Goal: Transaction & Acquisition: Book appointment/travel/reservation

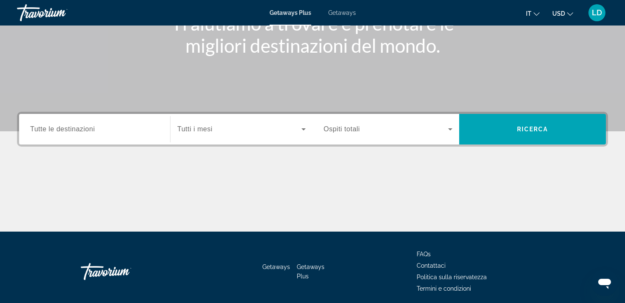
scroll to position [129, 0]
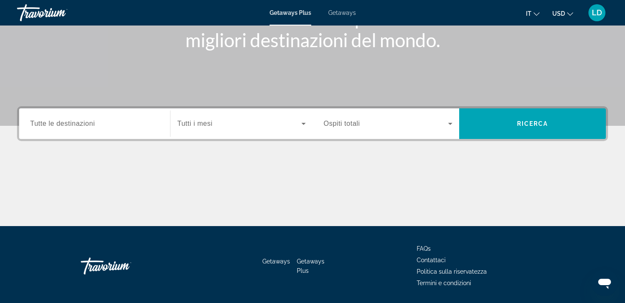
click at [88, 123] on span "Tutte le destinazioni" at bounding box center [62, 123] width 65 height 7
click at [88, 123] on input "Destination Tutte le destinazioni" at bounding box center [94, 124] width 129 height 10
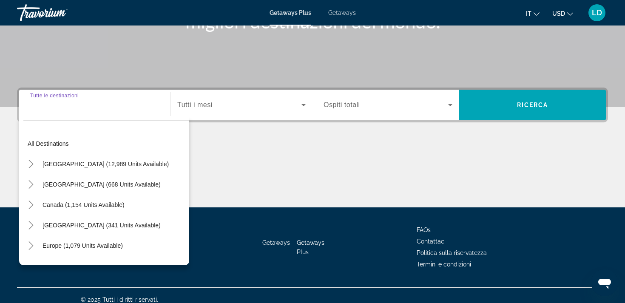
scroll to position [156, 0]
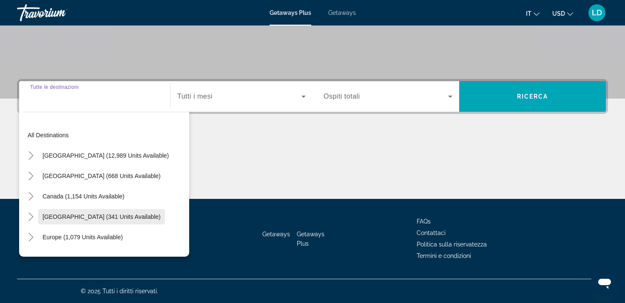
click at [71, 214] on span "[GEOGRAPHIC_DATA] (341 units available)" at bounding box center [102, 216] width 118 height 7
type input "**********"
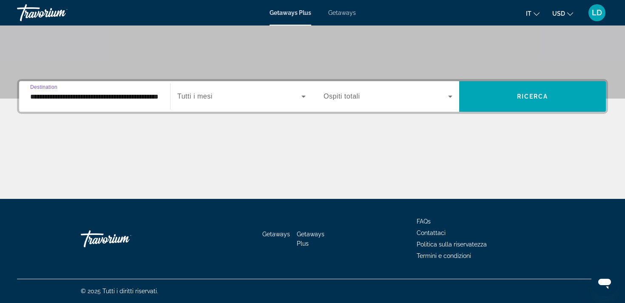
click at [298, 94] on span "Search widget" at bounding box center [239, 96] width 124 height 10
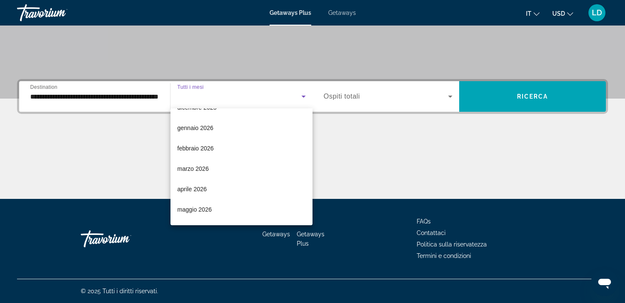
scroll to position [94, 0]
click at [194, 129] on span "gennaio 2026" at bounding box center [195, 130] width 36 height 10
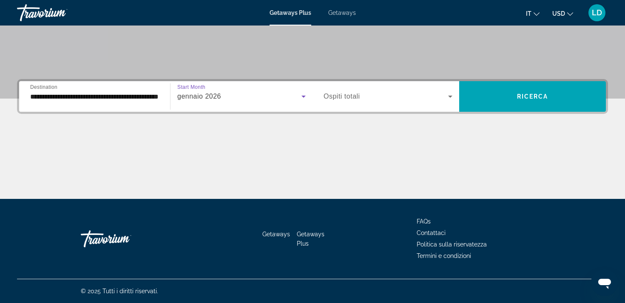
click at [365, 94] on span "Search widget" at bounding box center [385, 96] width 125 height 10
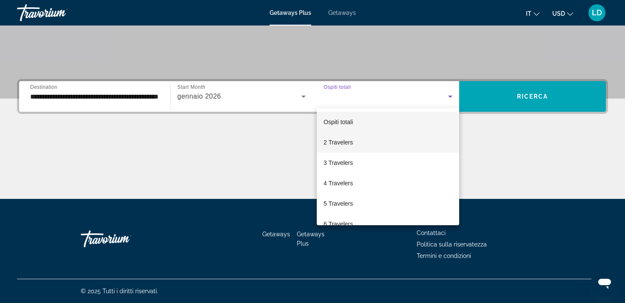
click at [339, 141] on span "2 Travelers" at bounding box center [337, 142] width 29 height 10
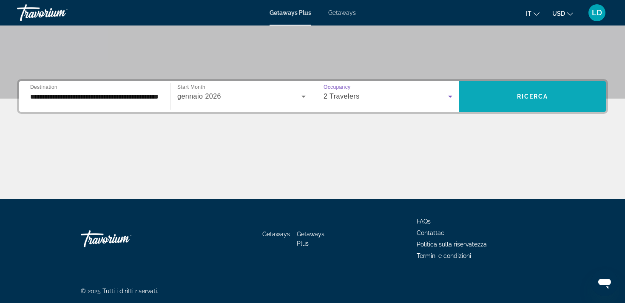
click at [534, 94] on span "Ricerca" at bounding box center [532, 96] width 31 height 7
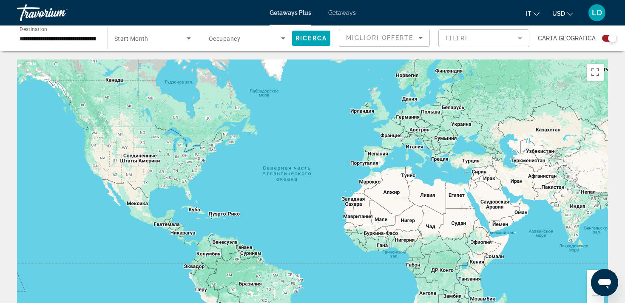
click at [187, 39] on icon "Search widget" at bounding box center [189, 38] width 10 height 10
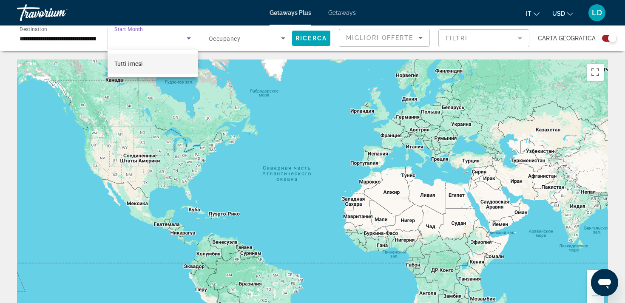
click at [283, 37] on div at bounding box center [312, 151] width 625 height 303
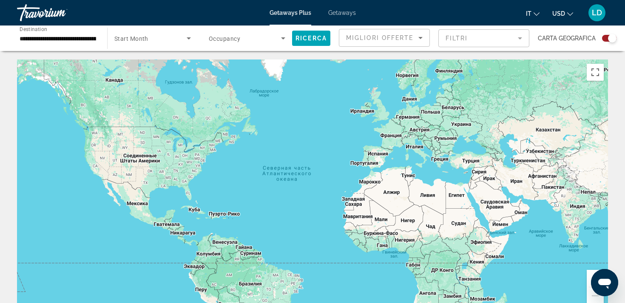
click at [282, 39] on icon "Search widget" at bounding box center [283, 38] width 10 height 10
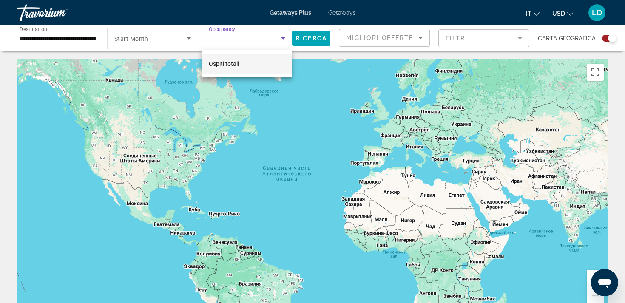
click at [253, 62] on mat-option "Ospiti totali" at bounding box center [247, 64] width 90 height 20
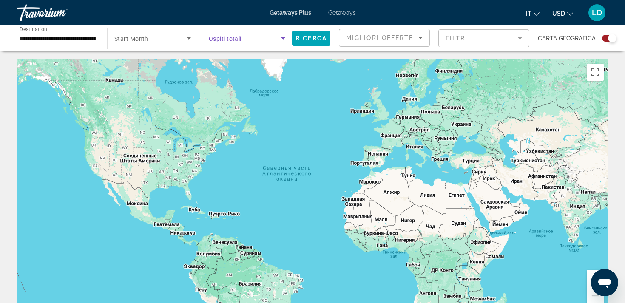
click at [418, 37] on icon "Sort by" at bounding box center [420, 38] width 10 height 10
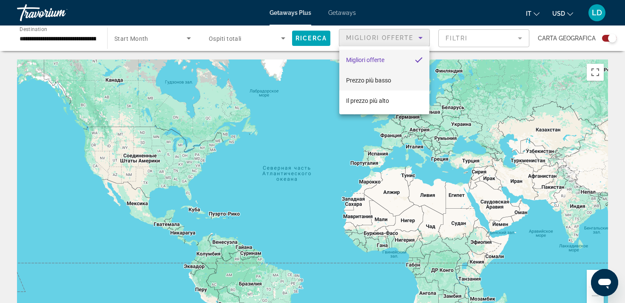
click at [371, 78] on span "Prezzo più basso" at bounding box center [368, 80] width 45 height 7
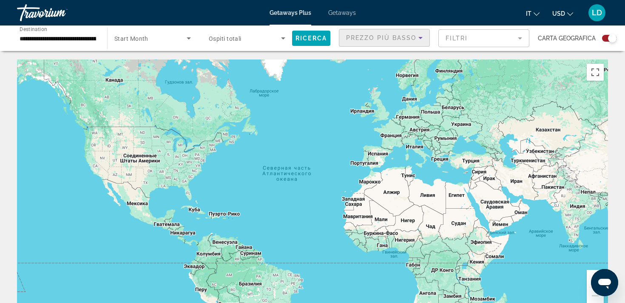
click at [516, 38] on mat-form-field "Filtri" at bounding box center [483, 38] width 91 height 18
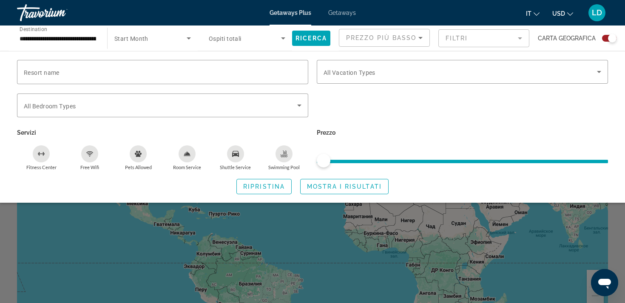
click at [479, 160] on span "ngx-slider" at bounding box center [462, 161] width 291 height 3
click at [615, 55] on div "Resort name Vacation Types All Vacation Types Bedroom Types All Bedroom Types S…" at bounding box center [312, 127] width 625 height 152
click at [331, 183] on span "Mostra i risultati" at bounding box center [344, 186] width 75 height 7
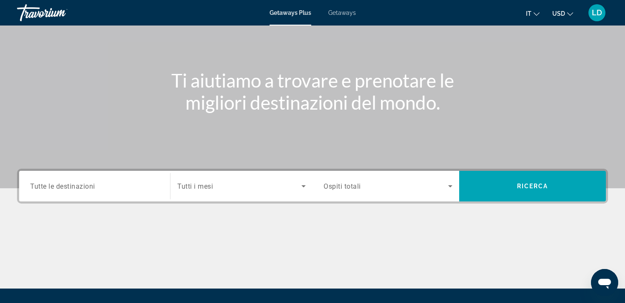
scroll to position [64, 0]
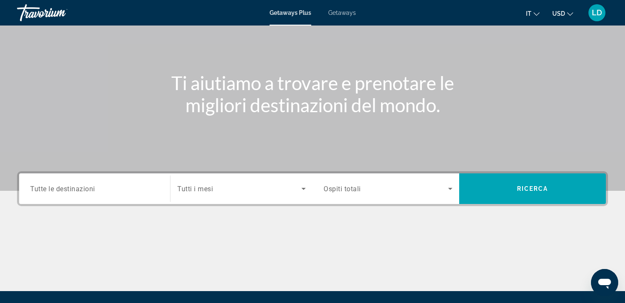
click at [79, 187] on span "Tutte le destinazioni" at bounding box center [62, 188] width 65 height 8
click at [79, 187] on input "Destination Tutte le destinazioni" at bounding box center [94, 189] width 129 height 10
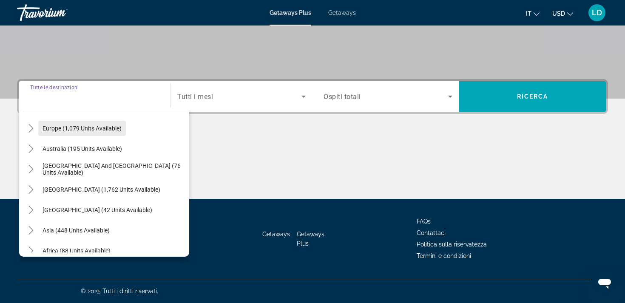
scroll to position [111, 0]
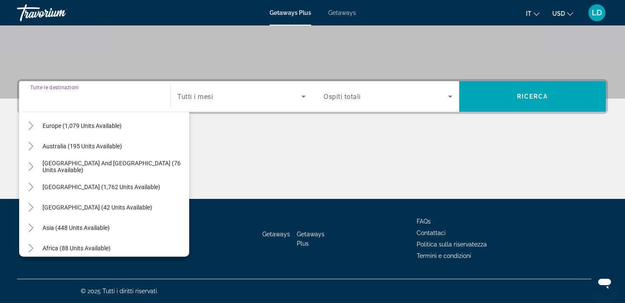
click at [214, 153] on div "Main content" at bounding box center [312, 167] width 591 height 64
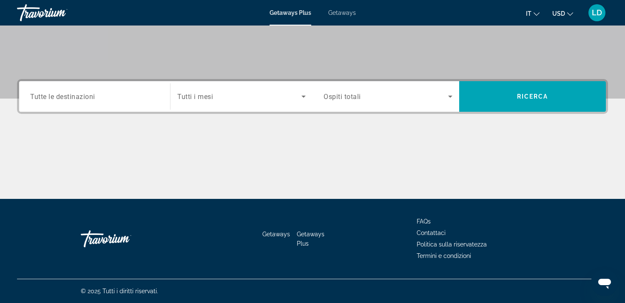
click at [82, 100] on div "Destination Tutte le destinazioni" at bounding box center [94, 97] width 129 height 24
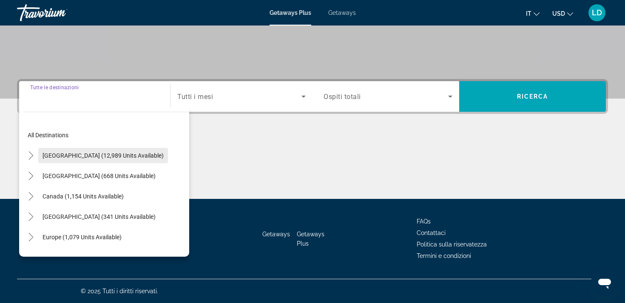
click at [69, 154] on span "[GEOGRAPHIC_DATA] (12,989 units available)" at bounding box center [103, 155] width 121 height 7
type input "**********"
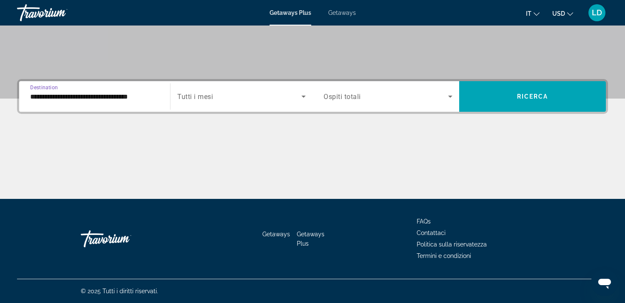
click at [297, 94] on span "Search widget" at bounding box center [239, 96] width 124 height 10
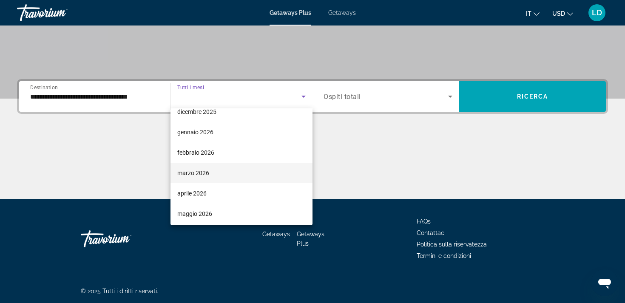
scroll to position [91, 0]
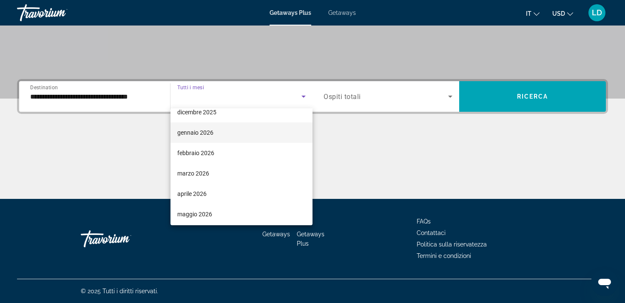
click at [188, 132] on span "gennaio 2026" at bounding box center [195, 133] width 36 height 10
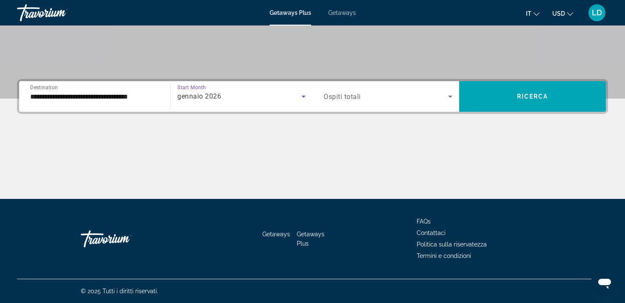
click at [447, 94] on icon "Search widget" at bounding box center [450, 96] width 10 height 10
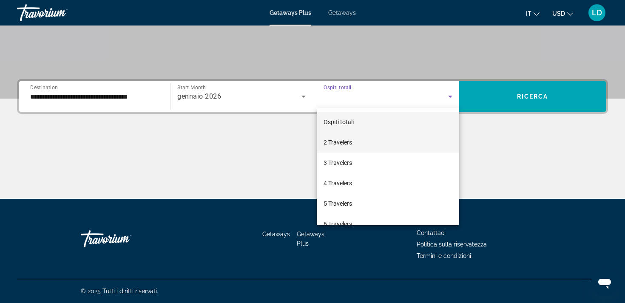
click at [343, 141] on span "2 Travelers" at bounding box center [337, 142] width 28 height 10
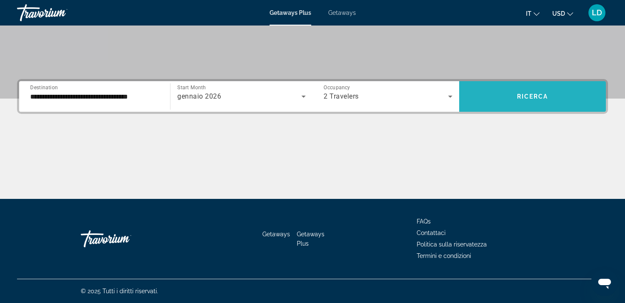
click at [539, 95] on span "Ricerca" at bounding box center [532, 96] width 31 height 7
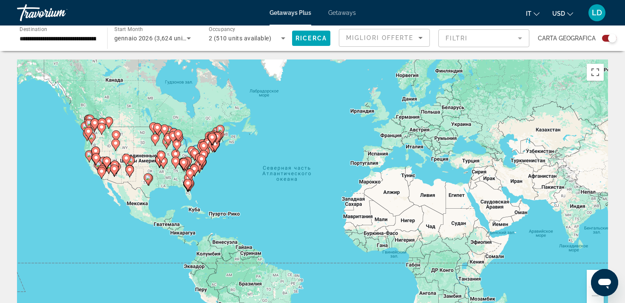
click at [88, 37] on input "**********" at bounding box center [58, 39] width 77 height 10
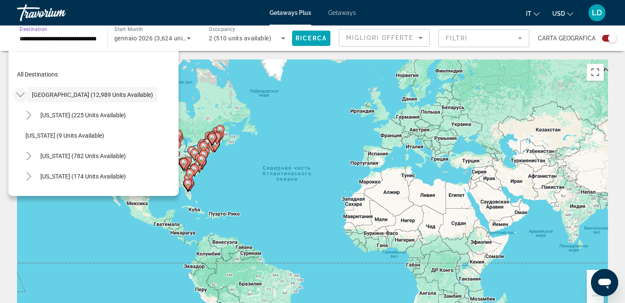
click at [23, 93] on icon "Toggle United States (12,989 units available)" at bounding box center [20, 95] width 9 height 9
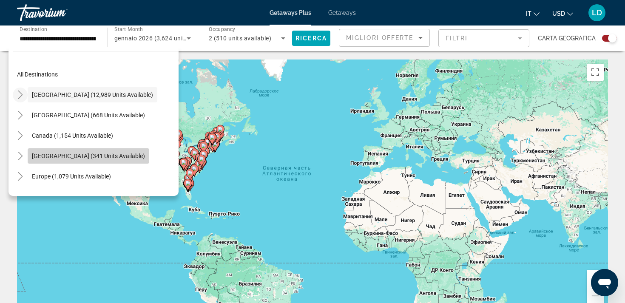
click at [70, 151] on span "Search widget" at bounding box center [89, 156] width 122 height 20
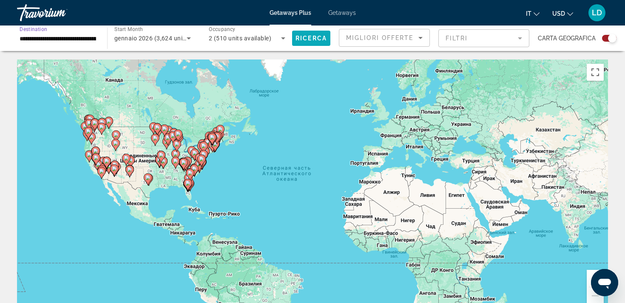
click at [306, 36] on span "Ricerca" at bounding box center [310, 38] width 31 height 7
click at [69, 37] on input "**********" at bounding box center [58, 39] width 77 height 10
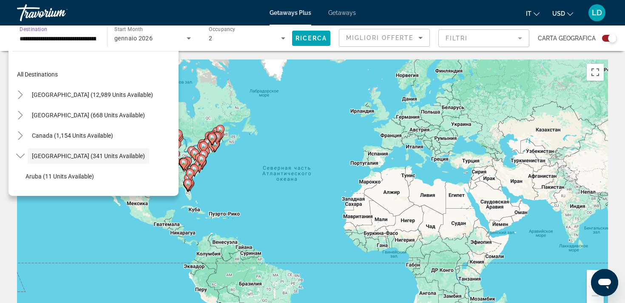
scroll to position [30, 0]
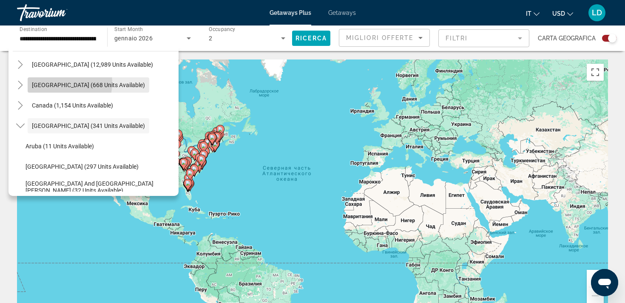
click at [47, 82] on span "[GEOGRAPHIC_DATA] (668 units available)" at bounding box center [88, 85] width 113 height 7
type input "**********"
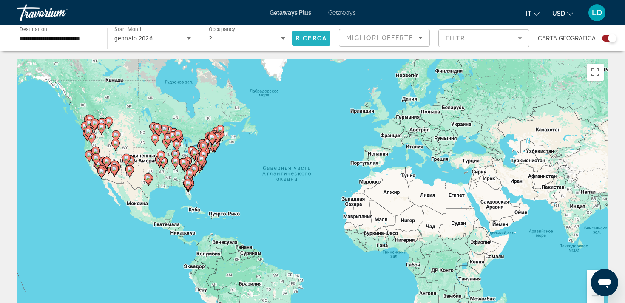
click at [312, 37] on span "Ricerca" at bounding box center [310, 38] width 31 height 7
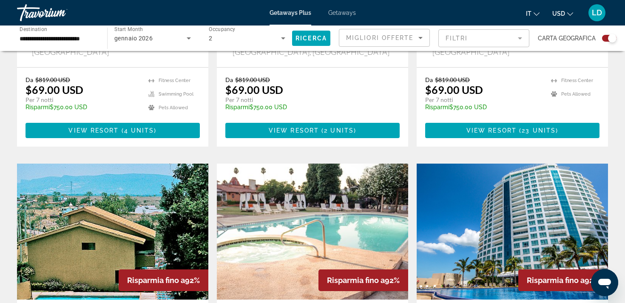
scroll to position [502, 0]
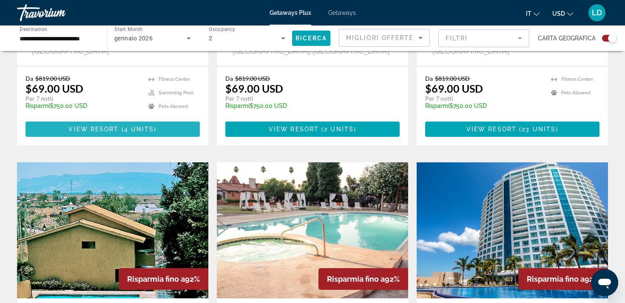
click at [102, 126] on span "View Resort" at bounding box center [93, 129] width 50 height 7
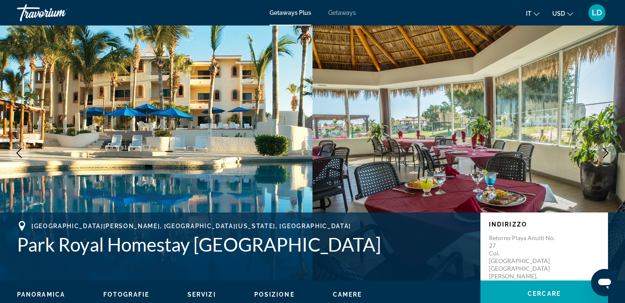
click at [608, 151] on icon "Next image" at bounding box center [606, 153] width 10 height 10
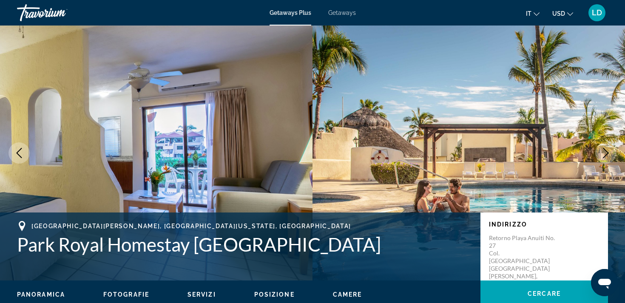
click at [608, 151] on icon "Next image" at bounding box center [606, 153] width 10 height 10
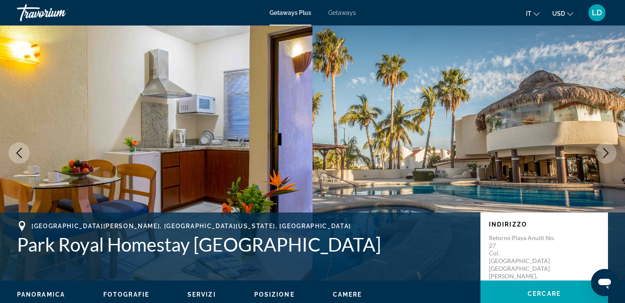
click at [65, 196] on img "Main content" at bounding box center [156, 153] width 312 height 255
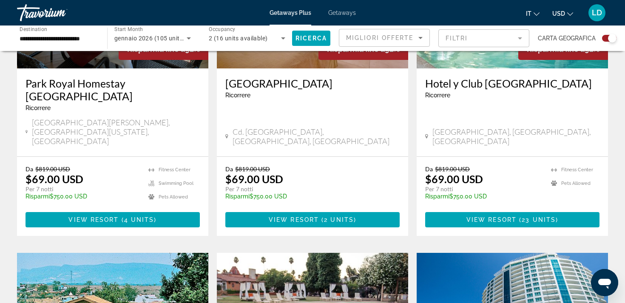
scroll to position [411, 0]
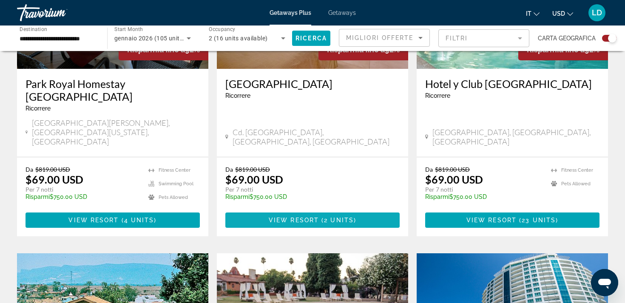
click at [303, 217] on span "View Resort" at bounding box center [294, 220] width 50 height 7
